Goal: Find specific page/section: Find specific page/section

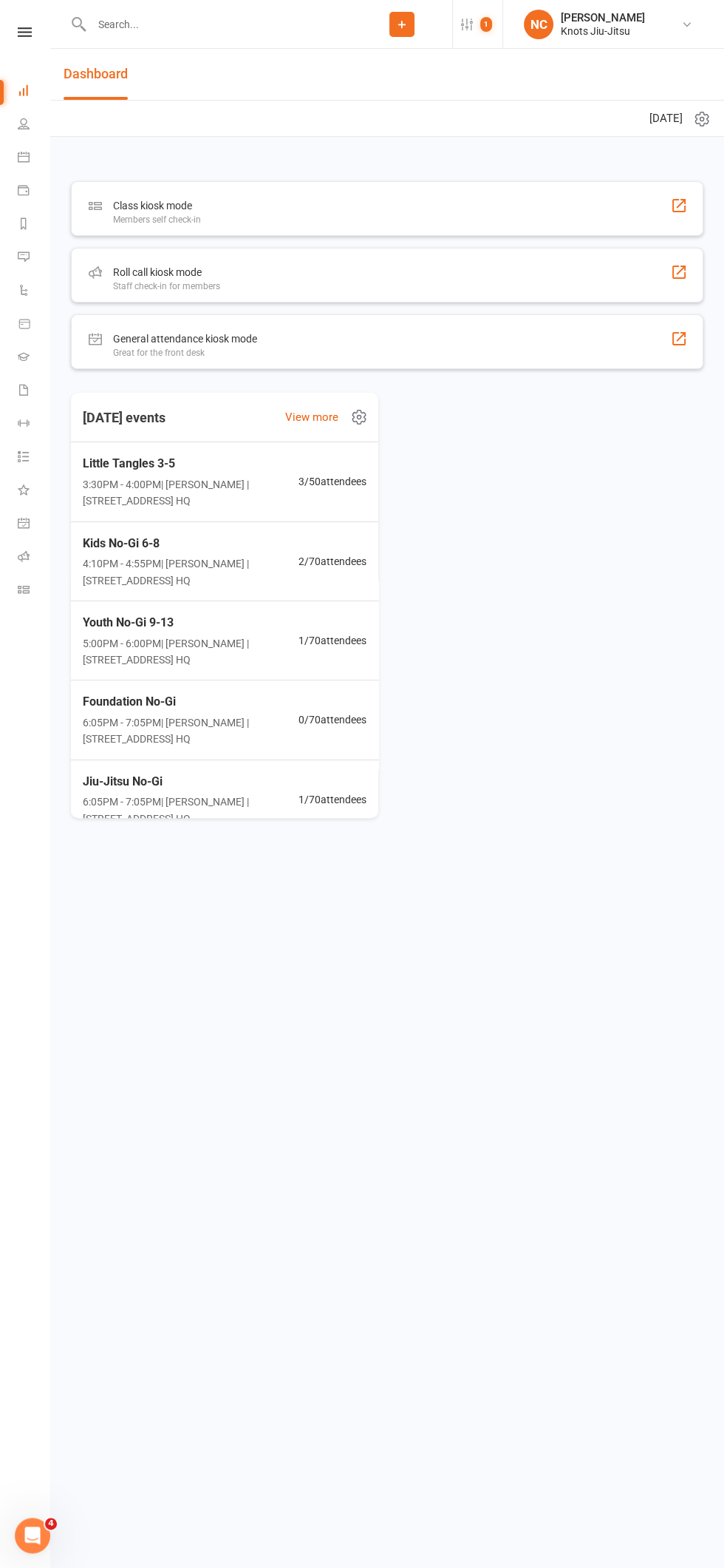
click at [188, 27] on input "text" at bounding box center [219, 24] width 265 height 21
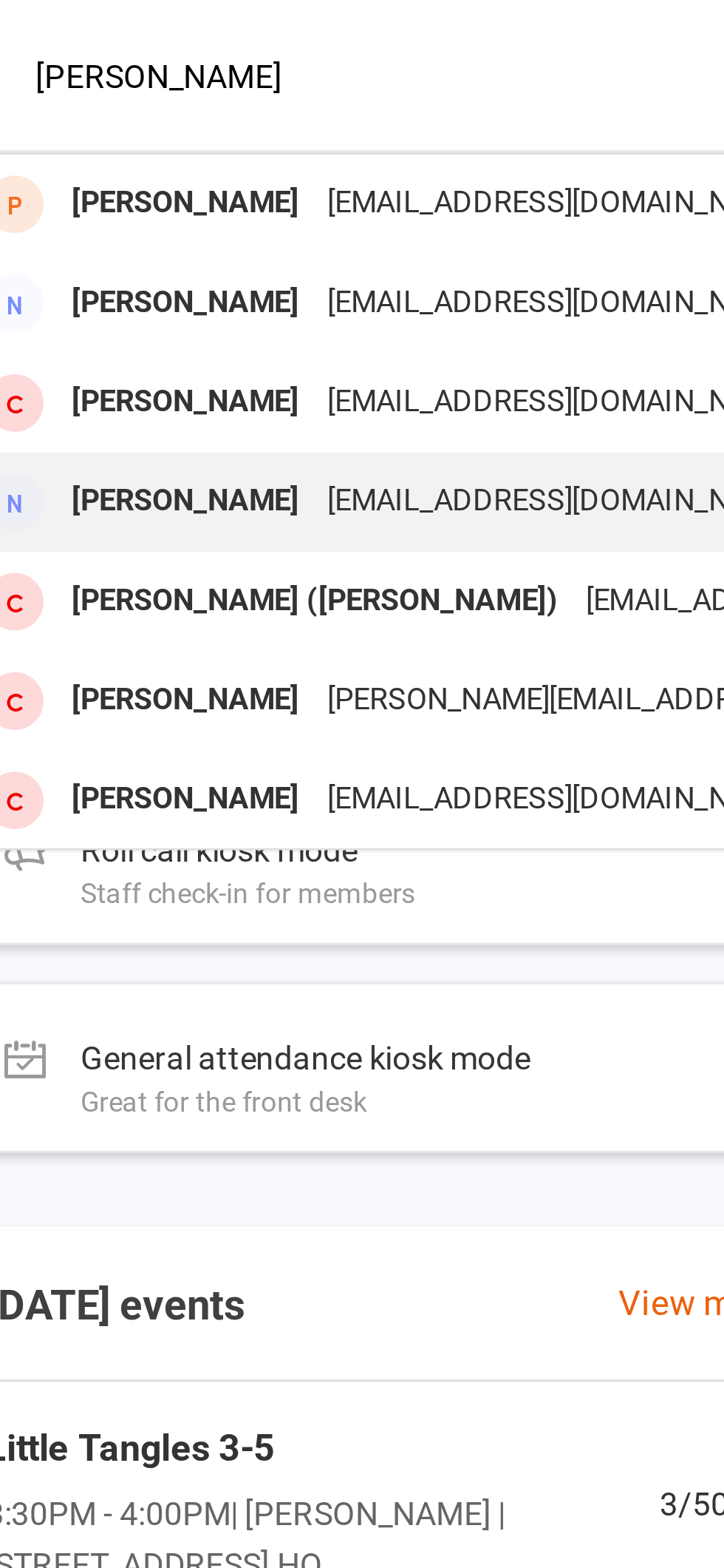
type input "Yoon"
click at [247, 159] on div "[EMAIL_ADDRESS][DOMAIN_NAME]" at bounding box center [267, 161] width 159 height 21
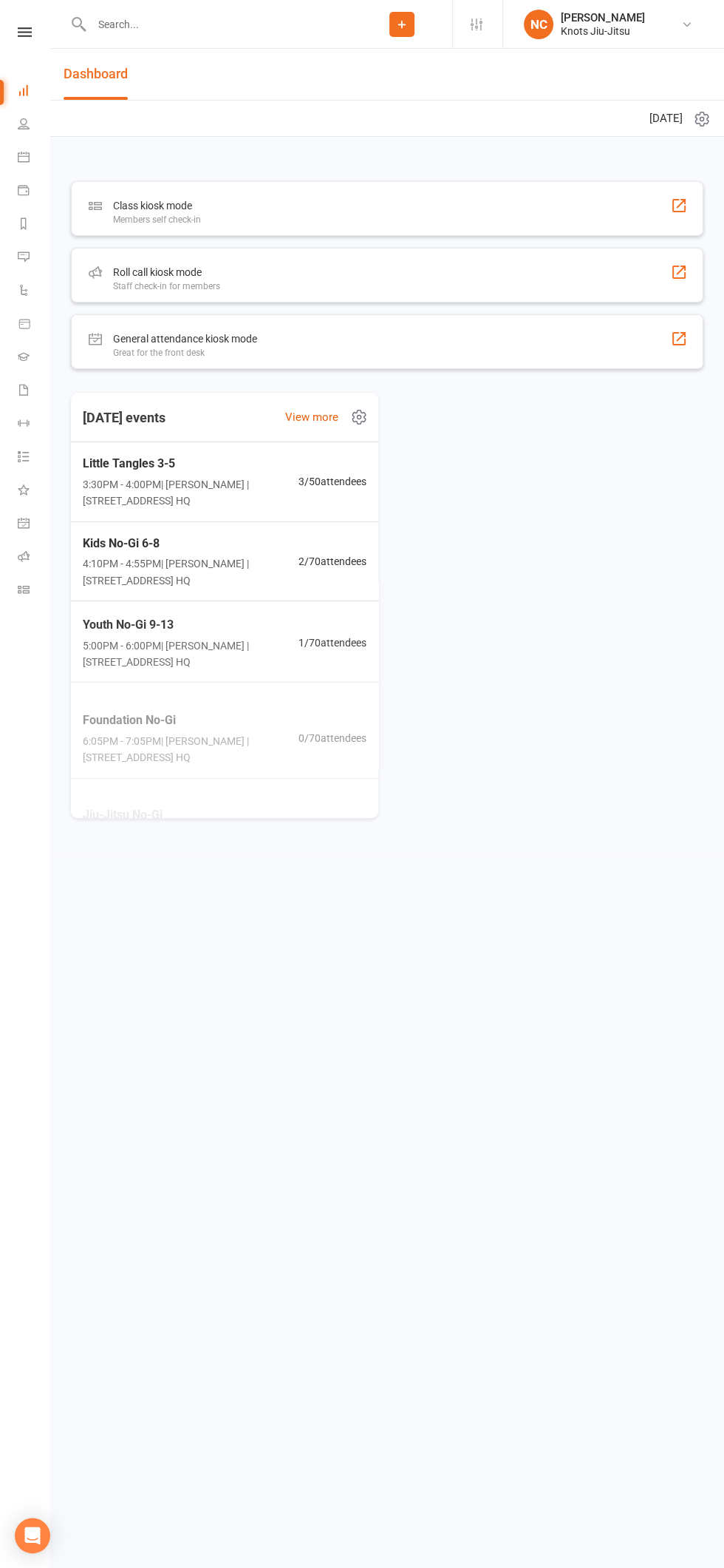
click at [182, 24] on input "text" at bounding box center [219, 24] width 265 height 21
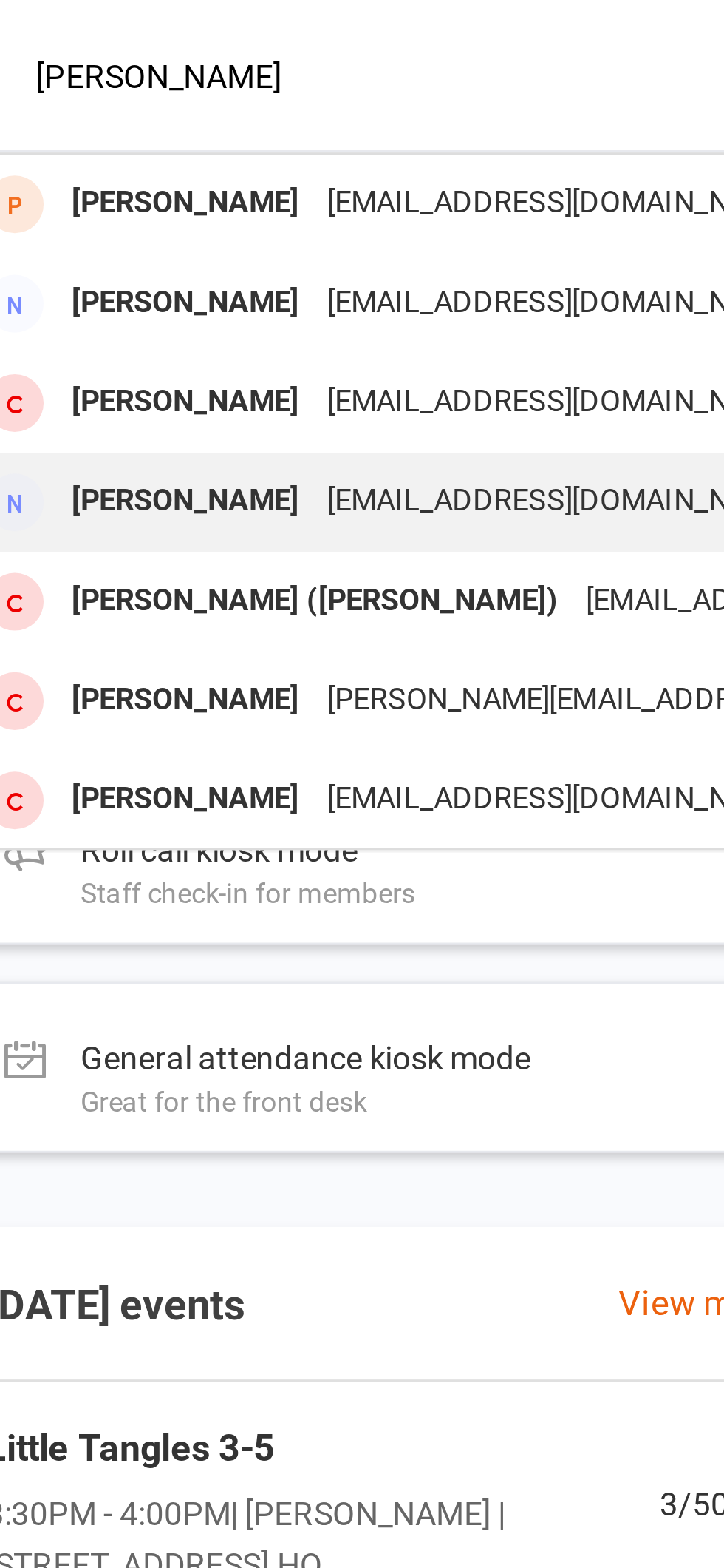
type input "[PERSON_NAME]"
click at [259, 168] on div "[EMAIL_ADDRESS][DOMAIN_NAME]" at bounding box center [267, 161] width 159 height 21
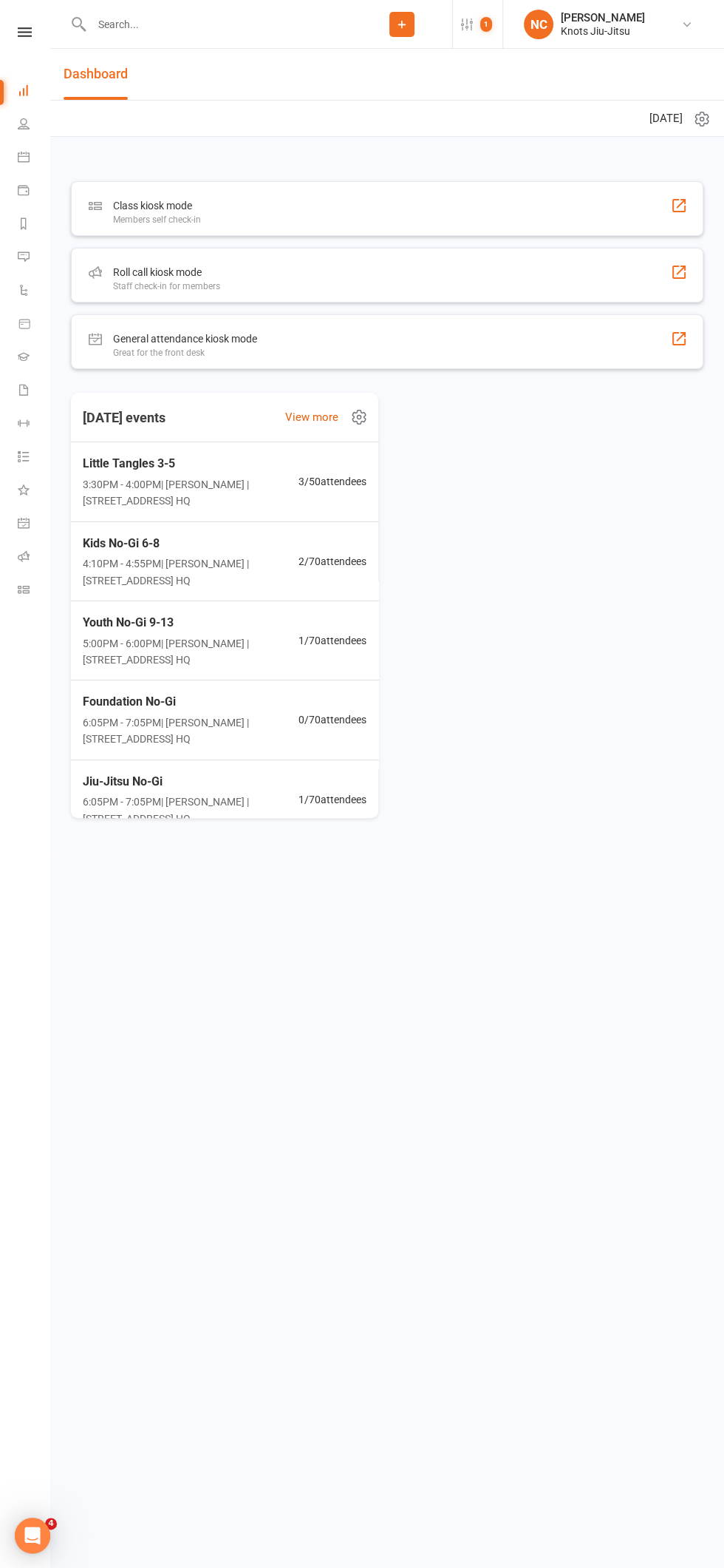
click at [168, 24] on input "text" at bounding box center [219, 24] width 265 height 21
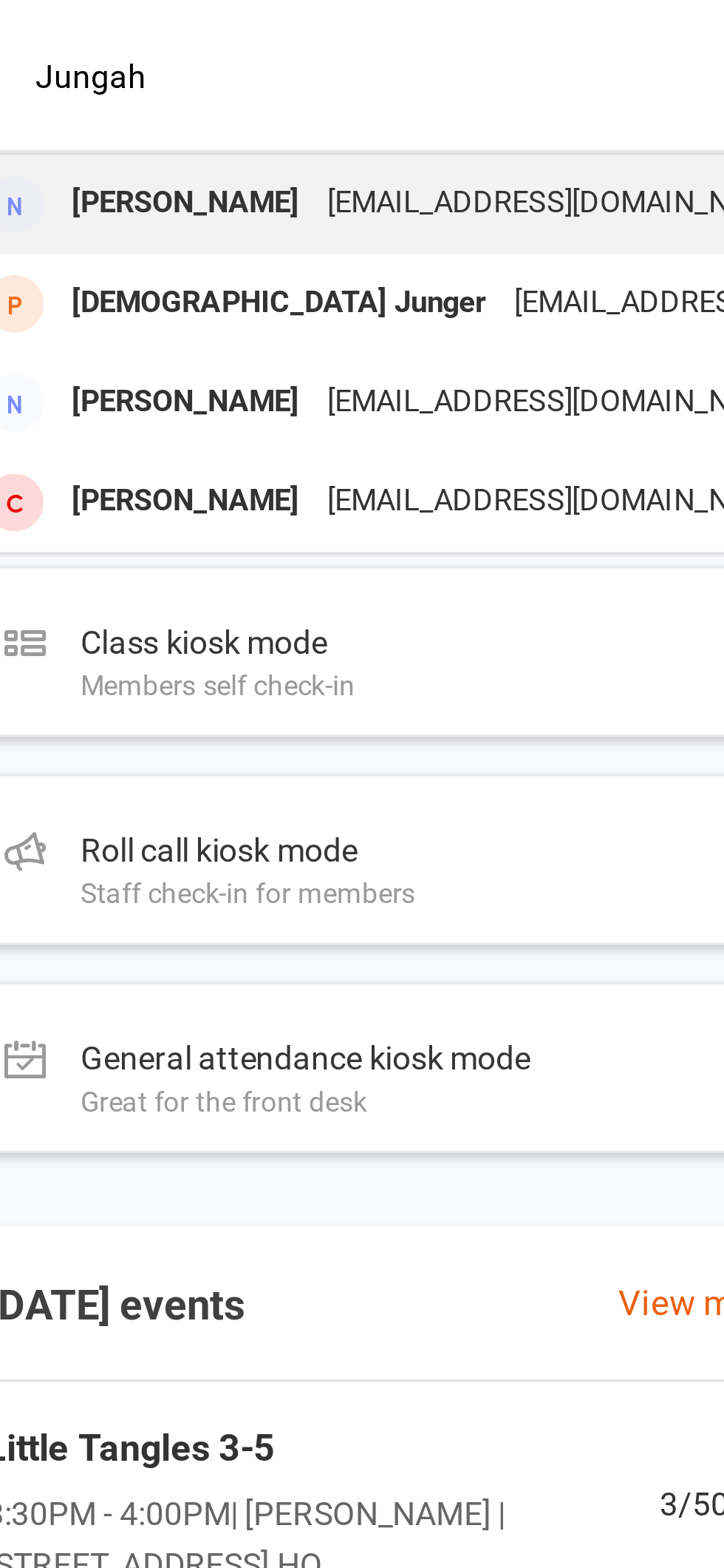
type input "Jungah"
click at [256, 63] on div "[EMAIL_ADDRESS][DOMAIN_NAME]" at bounding box center [267, 66] width 159 height 21
